Goal: Find specific page/section: Find specific page/section

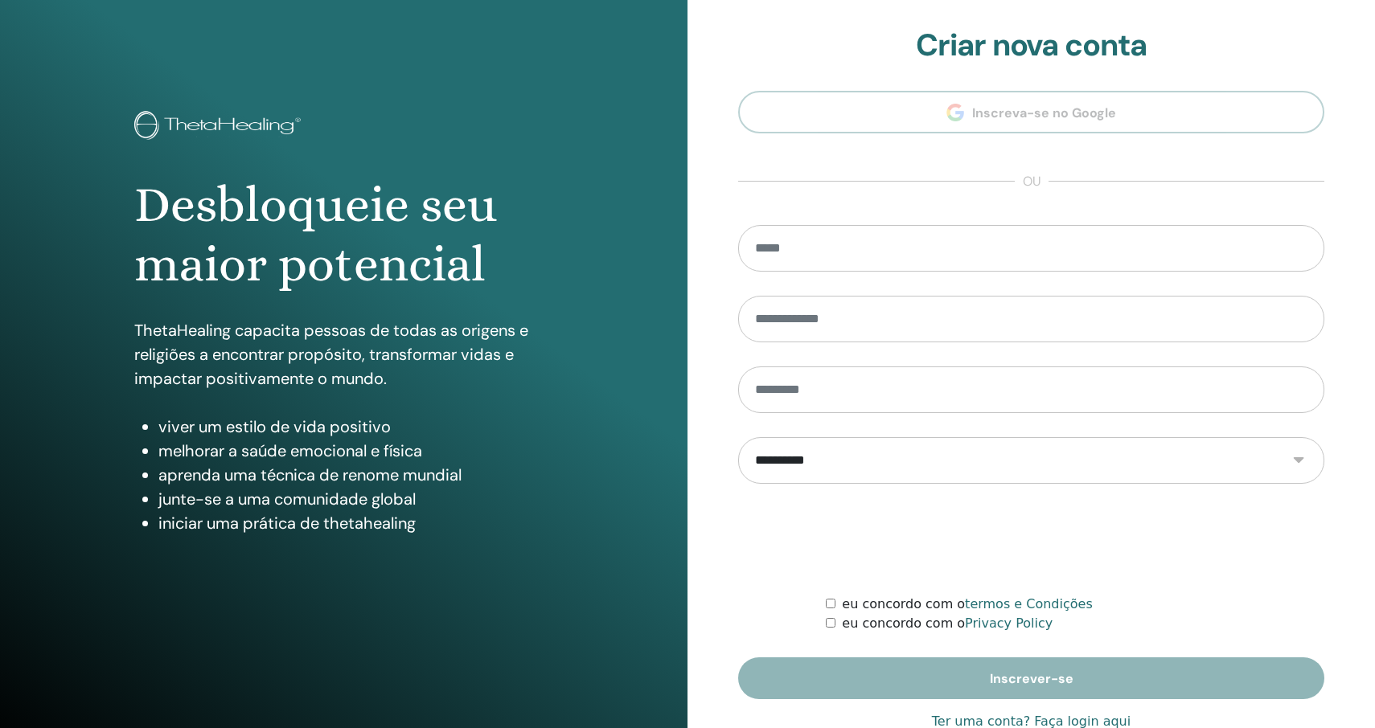
click at [1020, 718] on link "Ter uma conta? Faça login aqui" at bounding box center [1031, 721] width 199 height 19
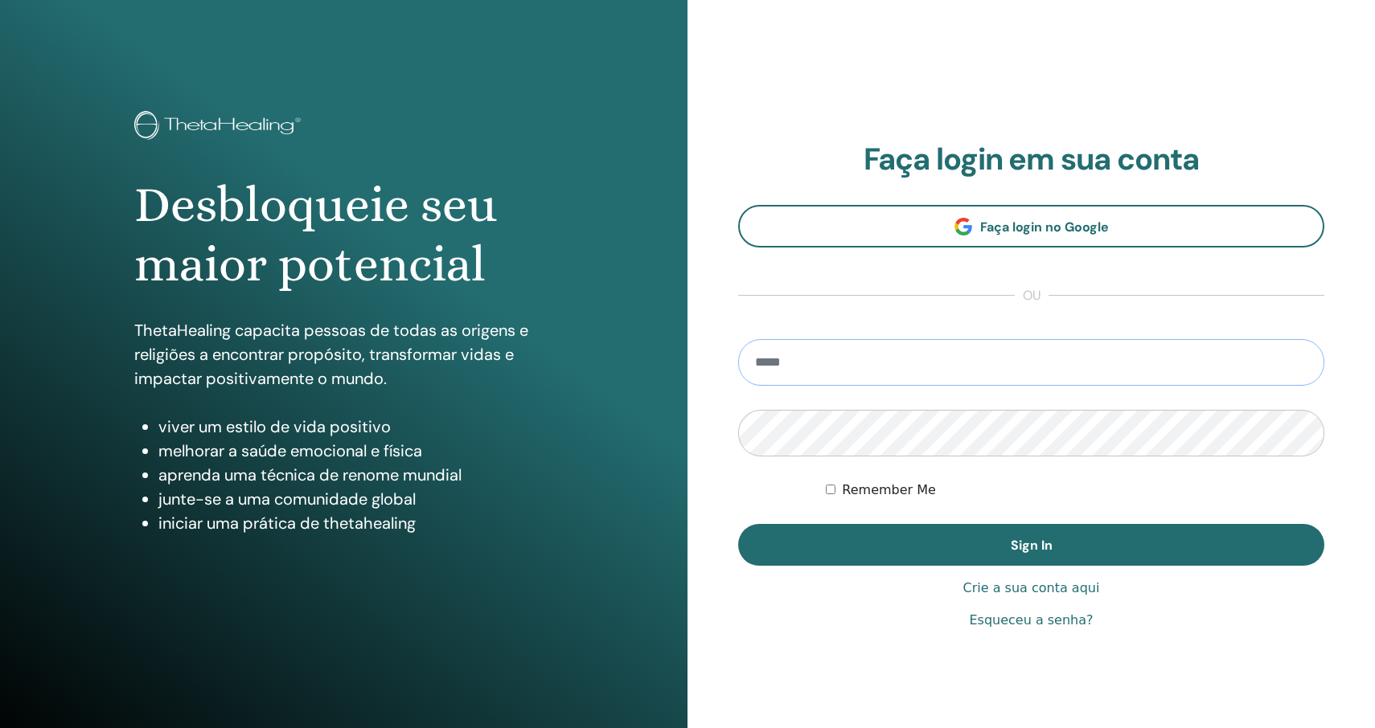
type input "**********"
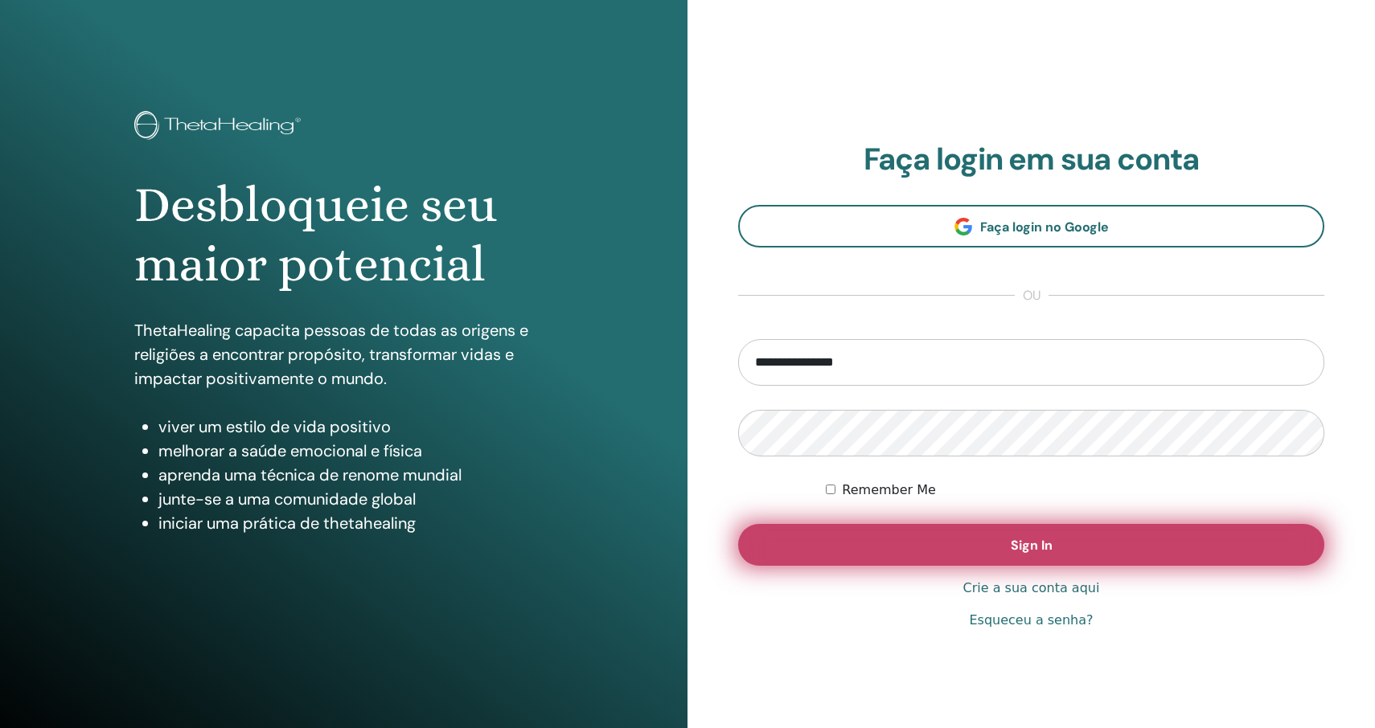
click at [1003, 545] on button "Sign In" at bounding box center [1031, 545] width 586 height 42
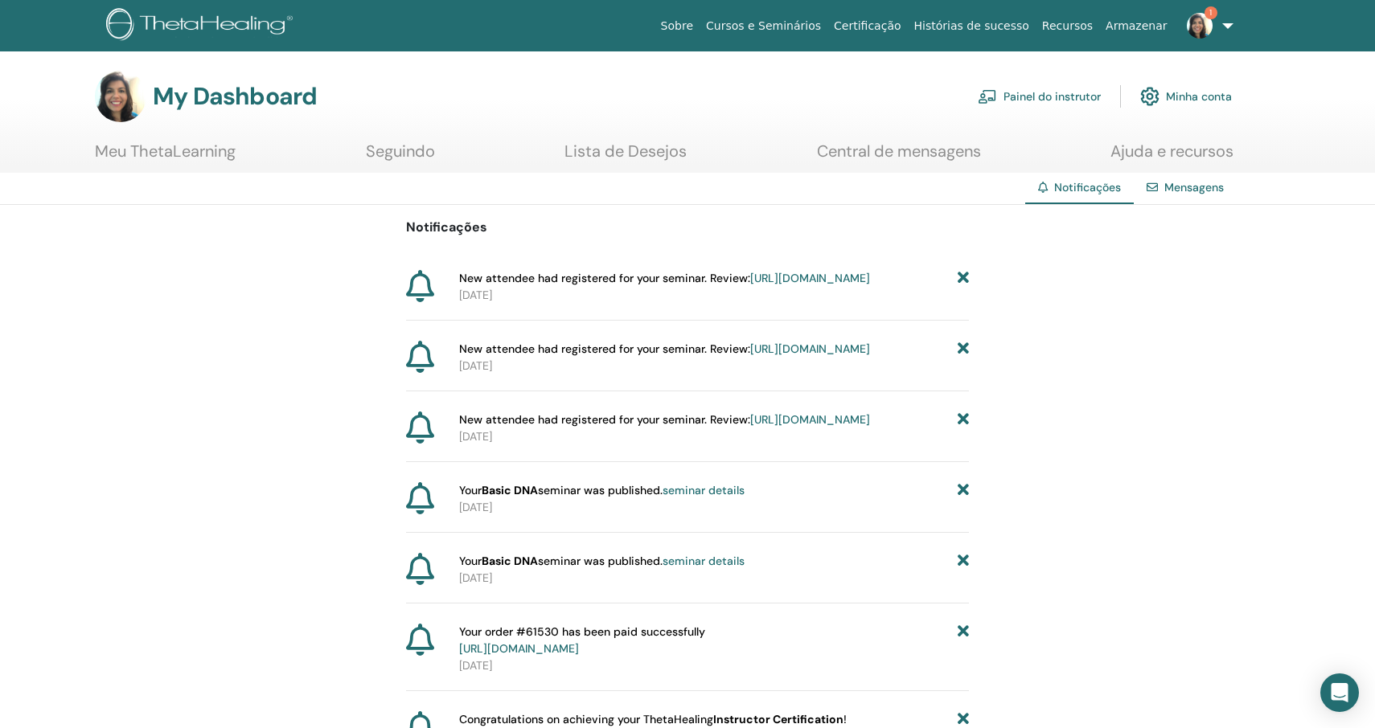
click at [1085, 88] on link "Painel do instrutor" at bounding box center [1039, 96] width 123 height 35
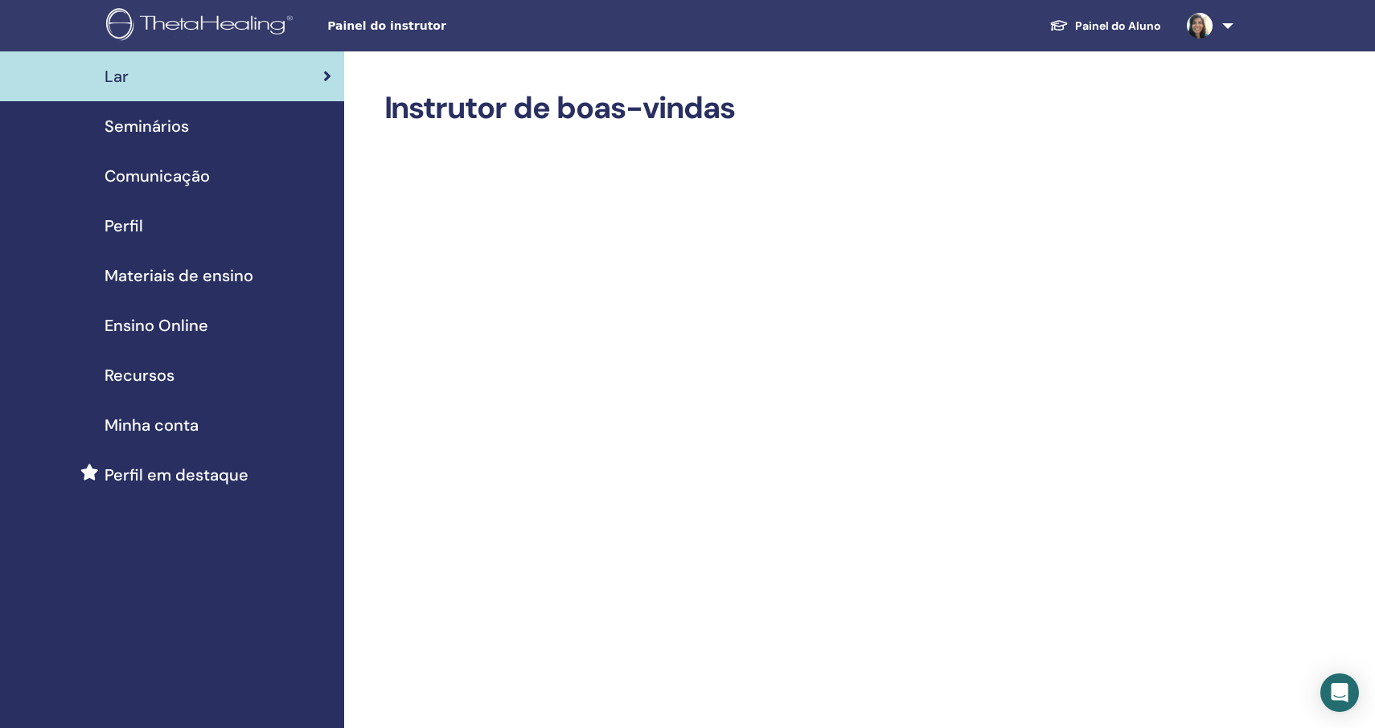
click at [191, 129] on div "Seminários" at bounding box center [172, 126] width 318 height 24
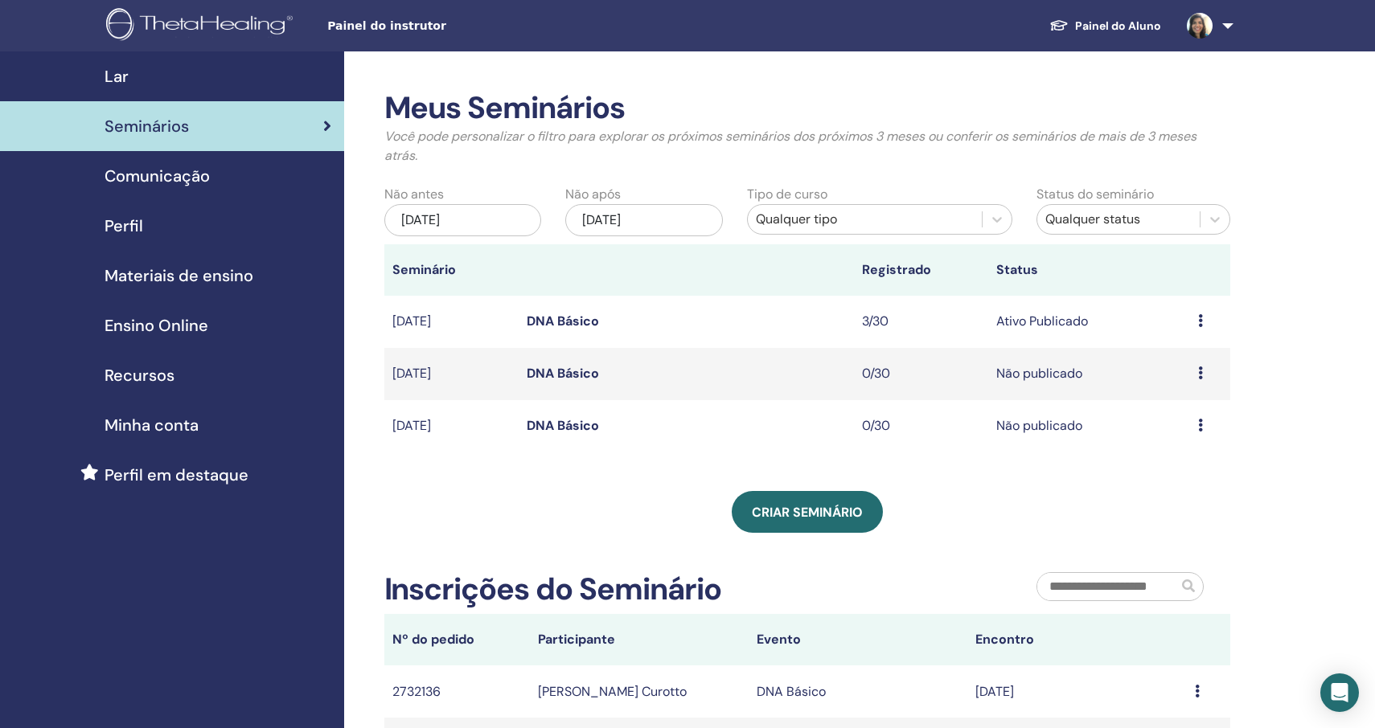
click at [1341, 387] on div "Meus Seminários Você pode personalizar o filtro para explorar os próximos semin…" at bounding box center [860, 549] width 1032 height 996
